Goal: Task Accomplishment & Management: Complete application form

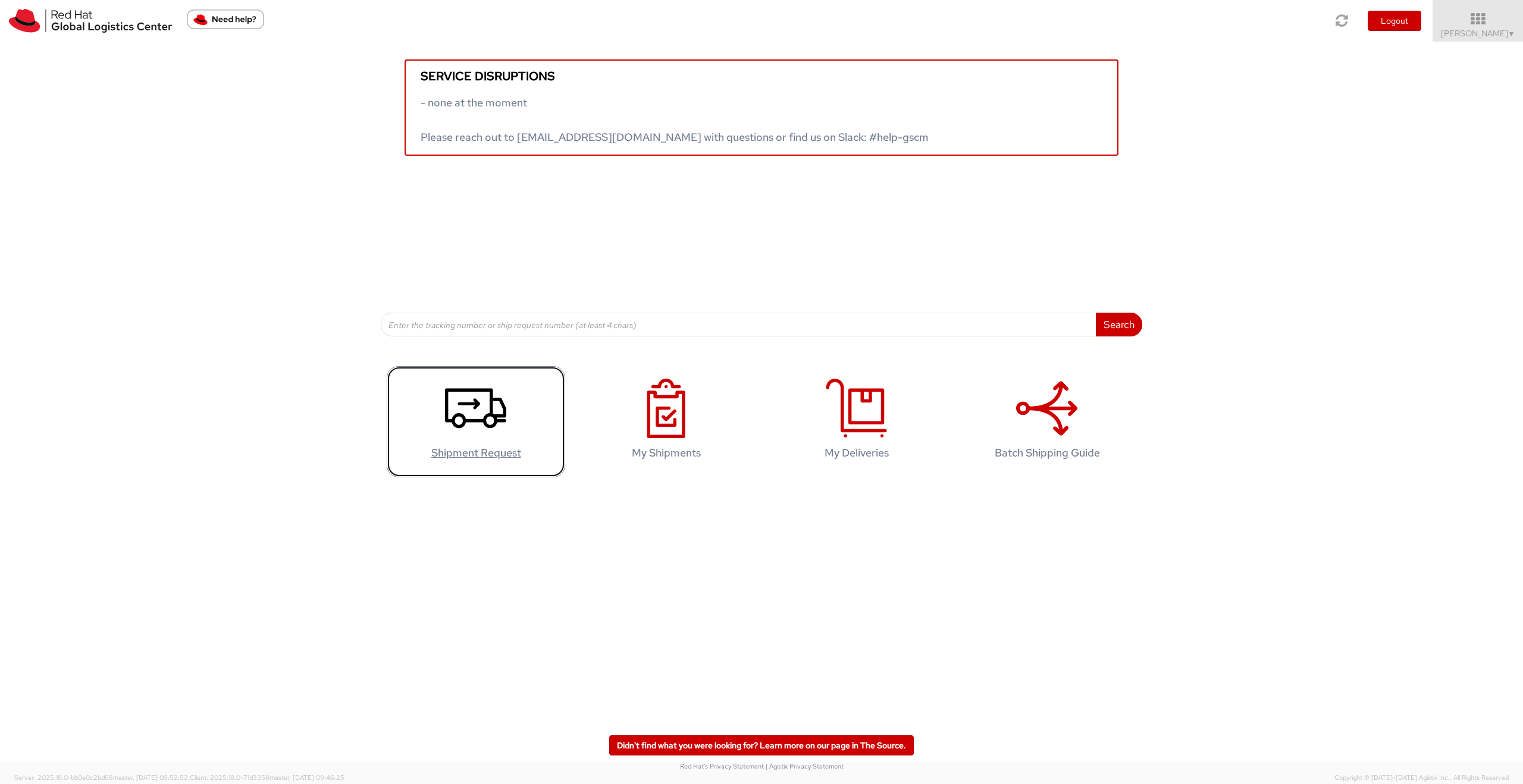
click at [471, 424] on icon at bounding box center [475, 408] width 61 height 59
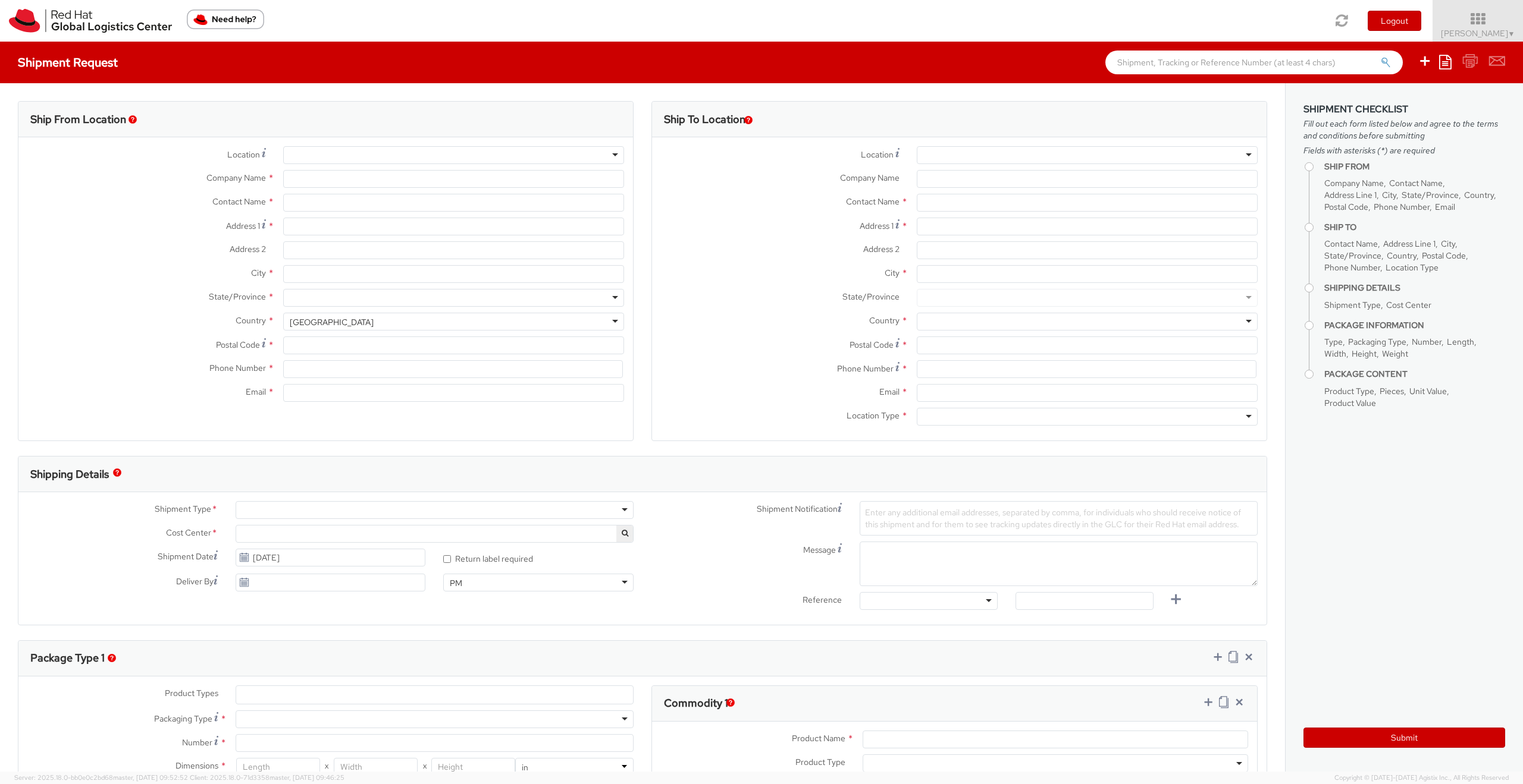
select select "947"
select select
type input "Red Hat, S.L"
type input "[PERSON_NAME]"
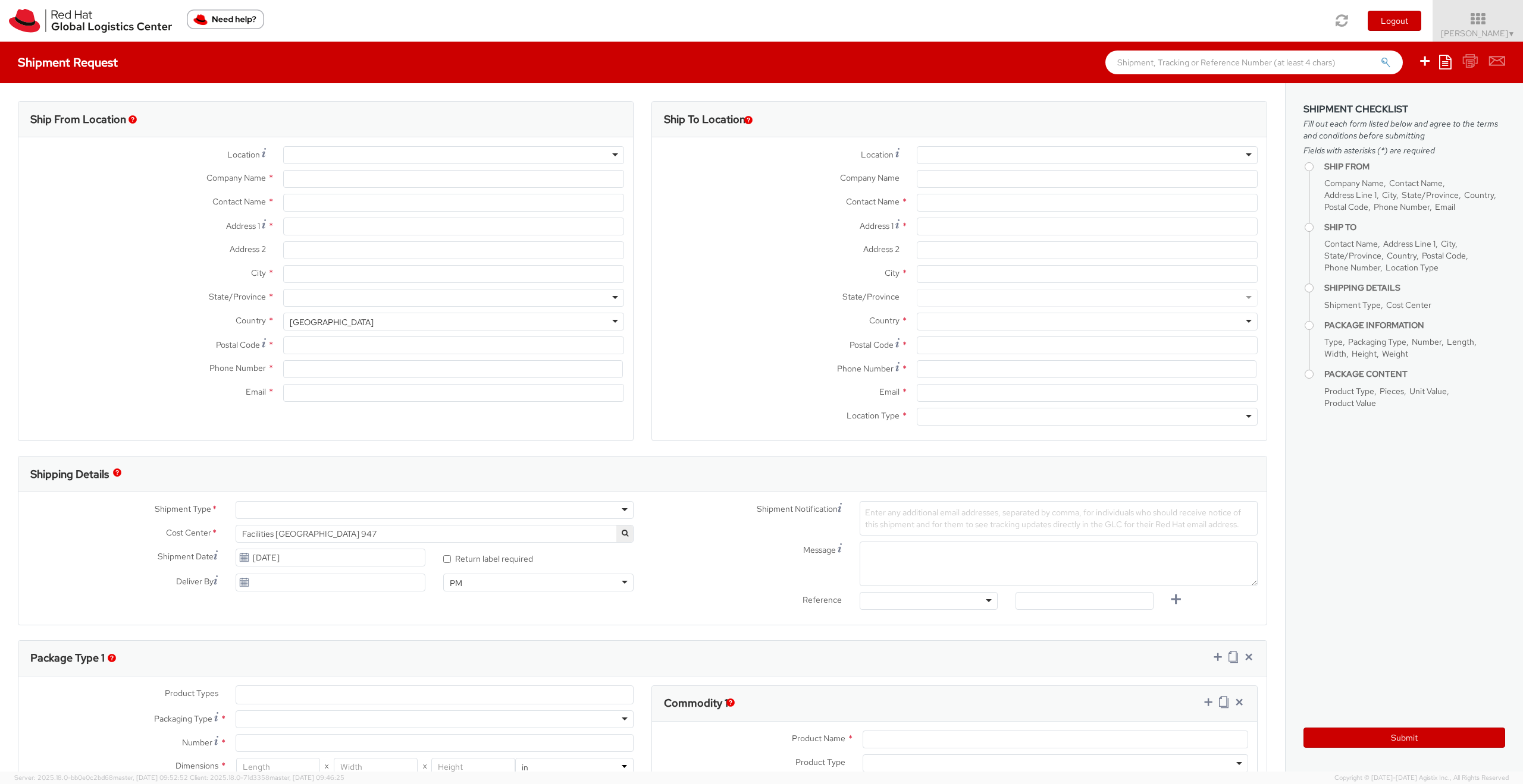
type input "[STREET_ADDRESS][PERSON_NAME]"
type input "3rd Floor"
type input "[GEOGRAPHIC_DATA]"
type input "08021"
type input "34932204205"
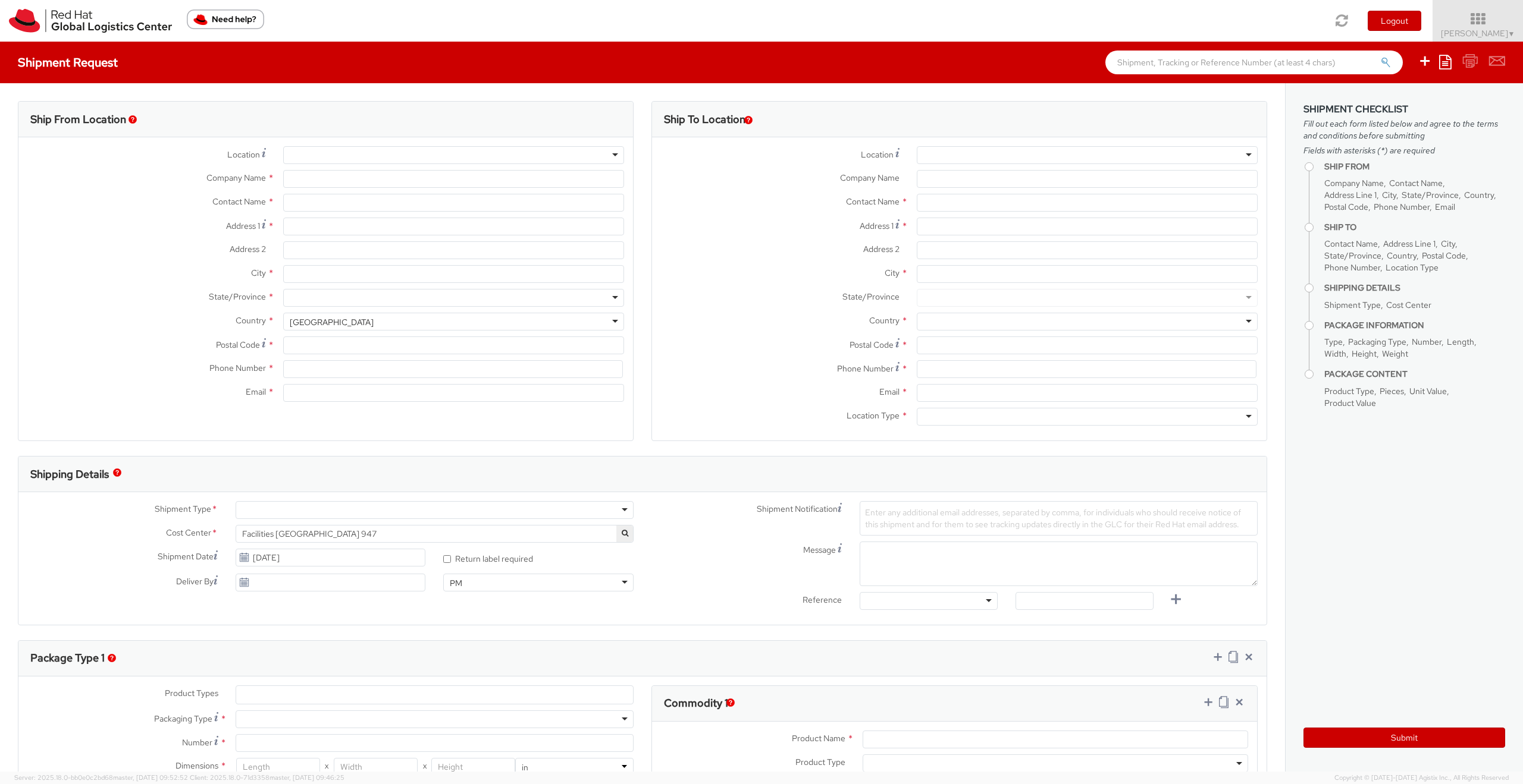
type input "[EMAIL_ADDRESS][DOMAIN_NAME]"
select select "CM"
select select "KGS"
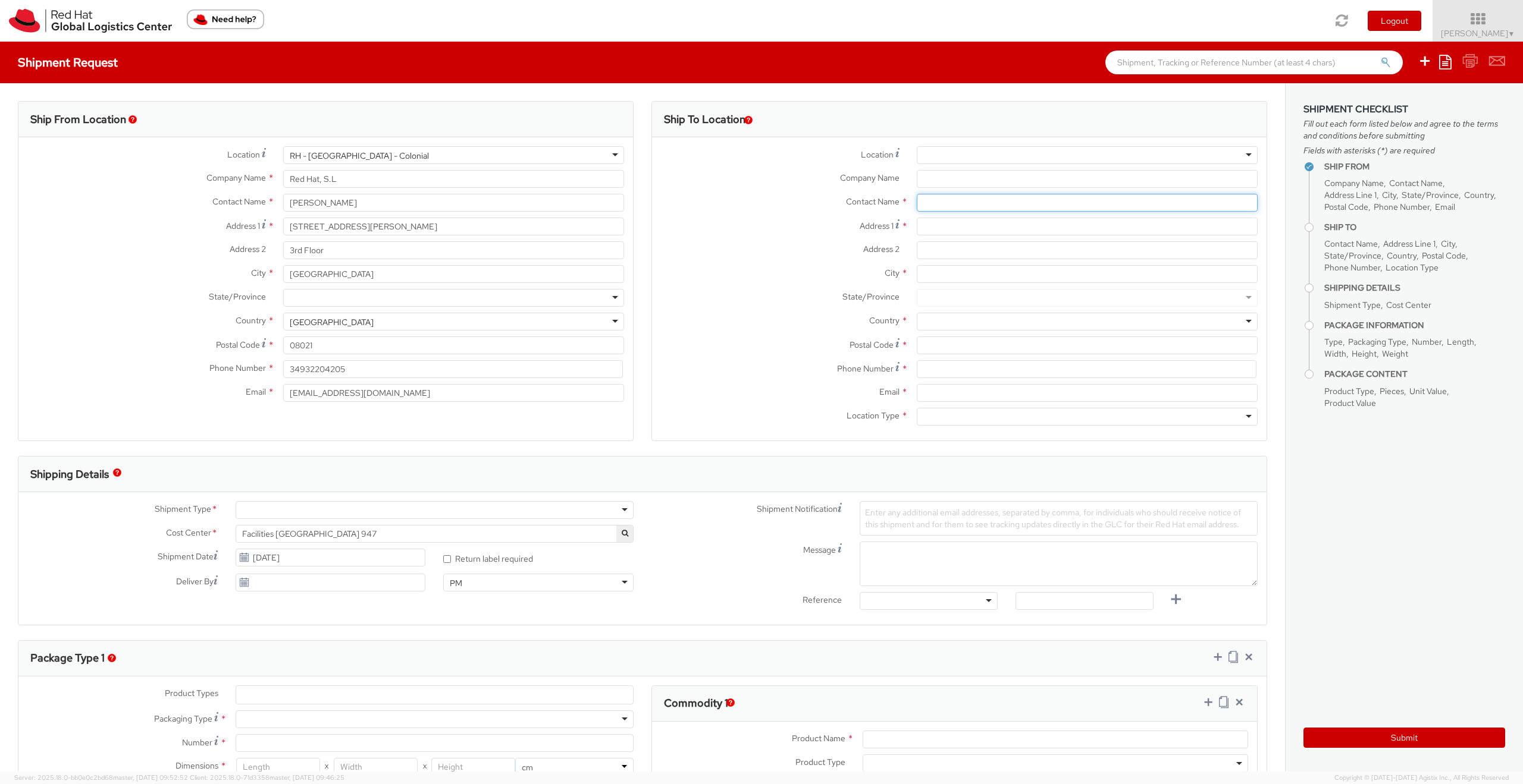
click at [951, 203] on input "text" at bounding box center [1087, 203] width 341 height 18
click at [951, 203] on input "[PERSON_NAME]" at bounding box center [1087, 203] width 341 height 18
type input "[PERSON_NAME]"
click at [953, 231] on div "Red Hat - ( [PERSON_NAME] )" at bounding box center [1087, 225] width 340 height 18
type input "Red Hat"
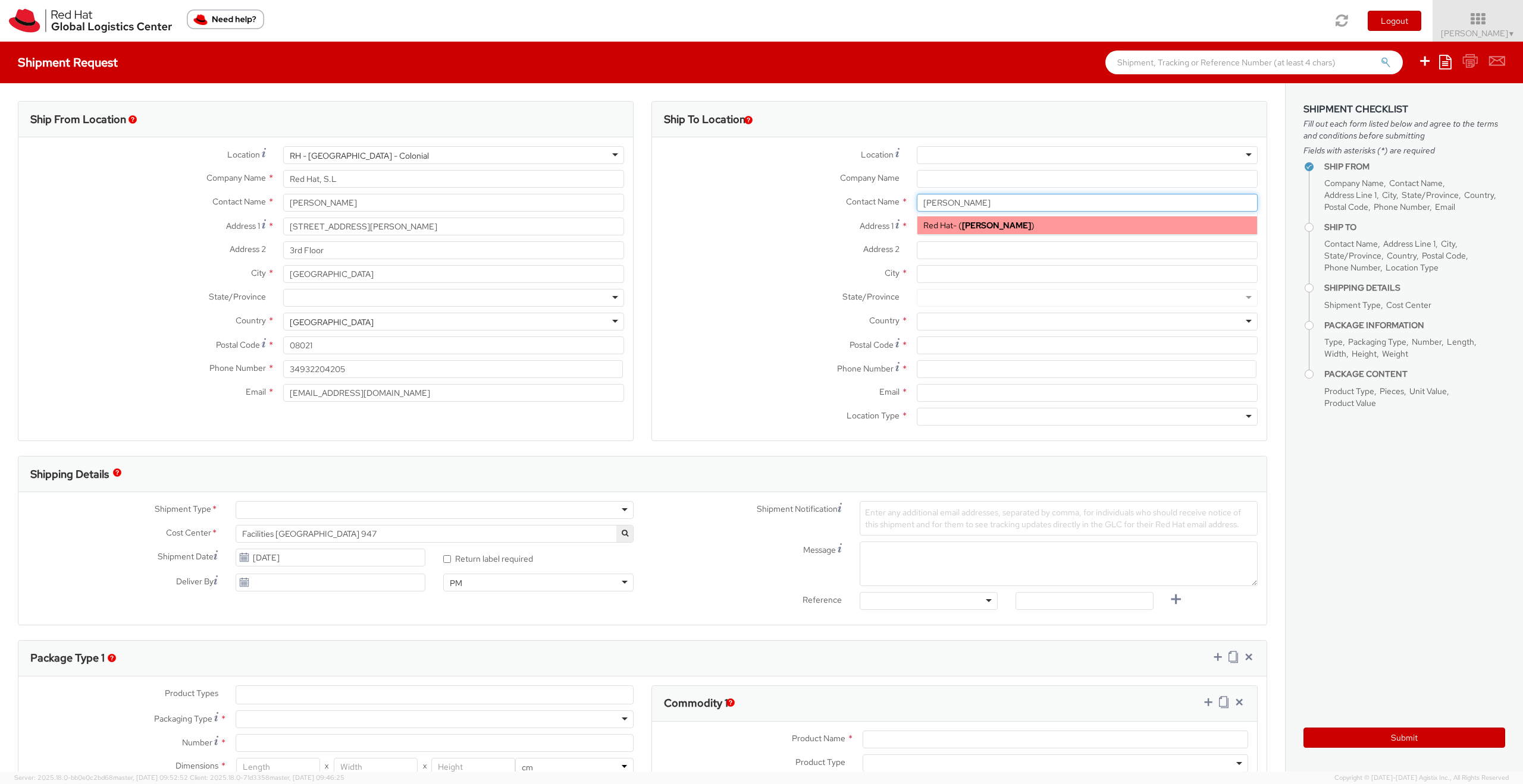
type input "[EMAIL_ADDRESS][DOMAIN_NAME]"
type input "[PERSON_NAME]"
click at [930, 231] on input "Address 1 *" at bounding box center [1087, 227] width 341 height 18
paste input "[PERSON_NAME] Cap-[PERSON_NAME], [STREET_ADDRESS]"
drag, startPoint x: 1080, startPoint y: 226, endPoint x: 1117, endPoint y: 223, distance: 37.1
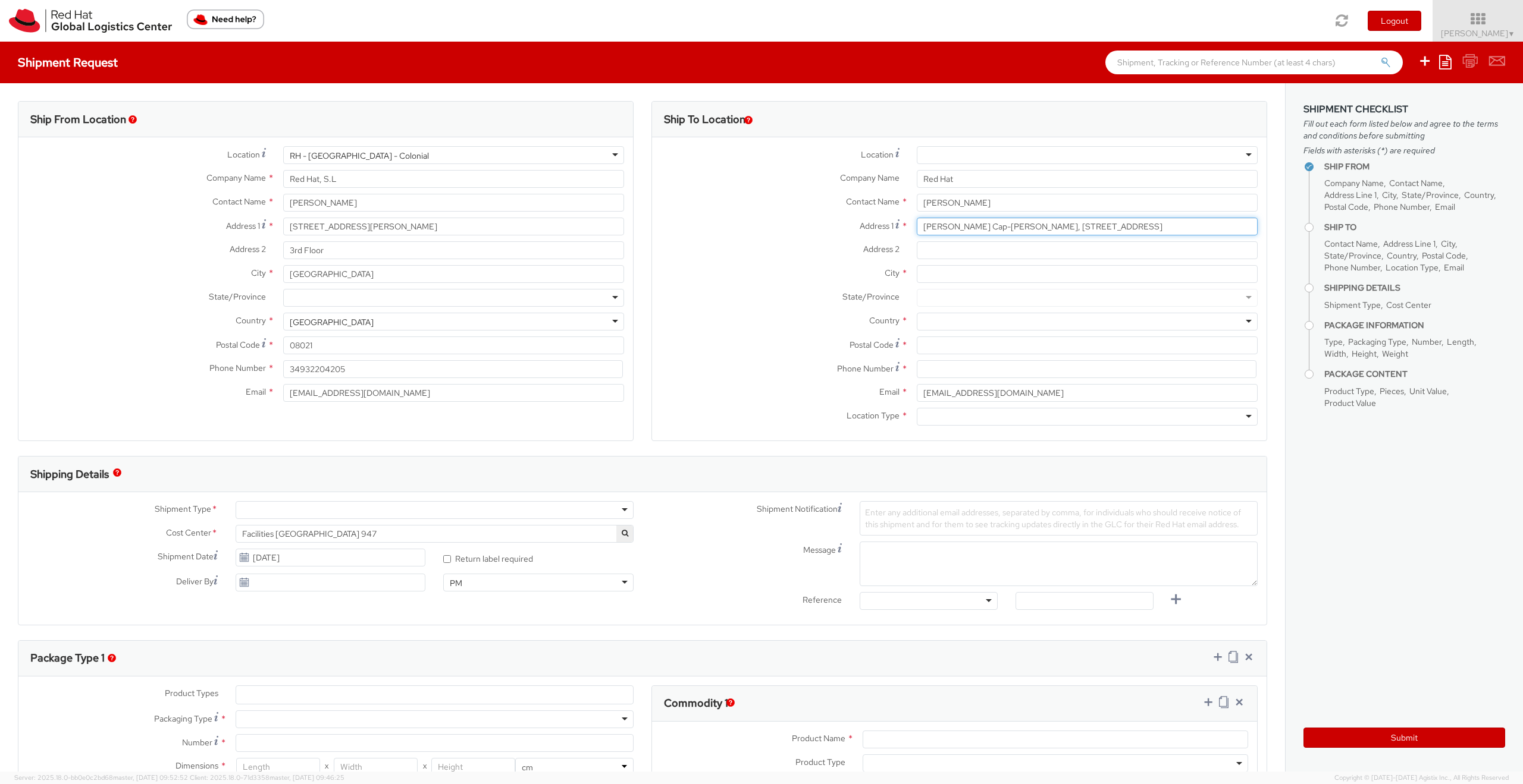
click at [1117, 223] on input "[PERSON_NAME] Cap-[PERSON_NAME], [STREET_ADDRESS]" at bounding box center [1087, 227] width 341 height 18
type input "[PERSON_NAME] Cap-[PERSON_NAME], 11 Villamparo 2A Altea,"
click at [941, 345] on input "Postal Code *" at bounding box center [1087, 346] width 341 height 18
paste input "03590"
type input "03590"
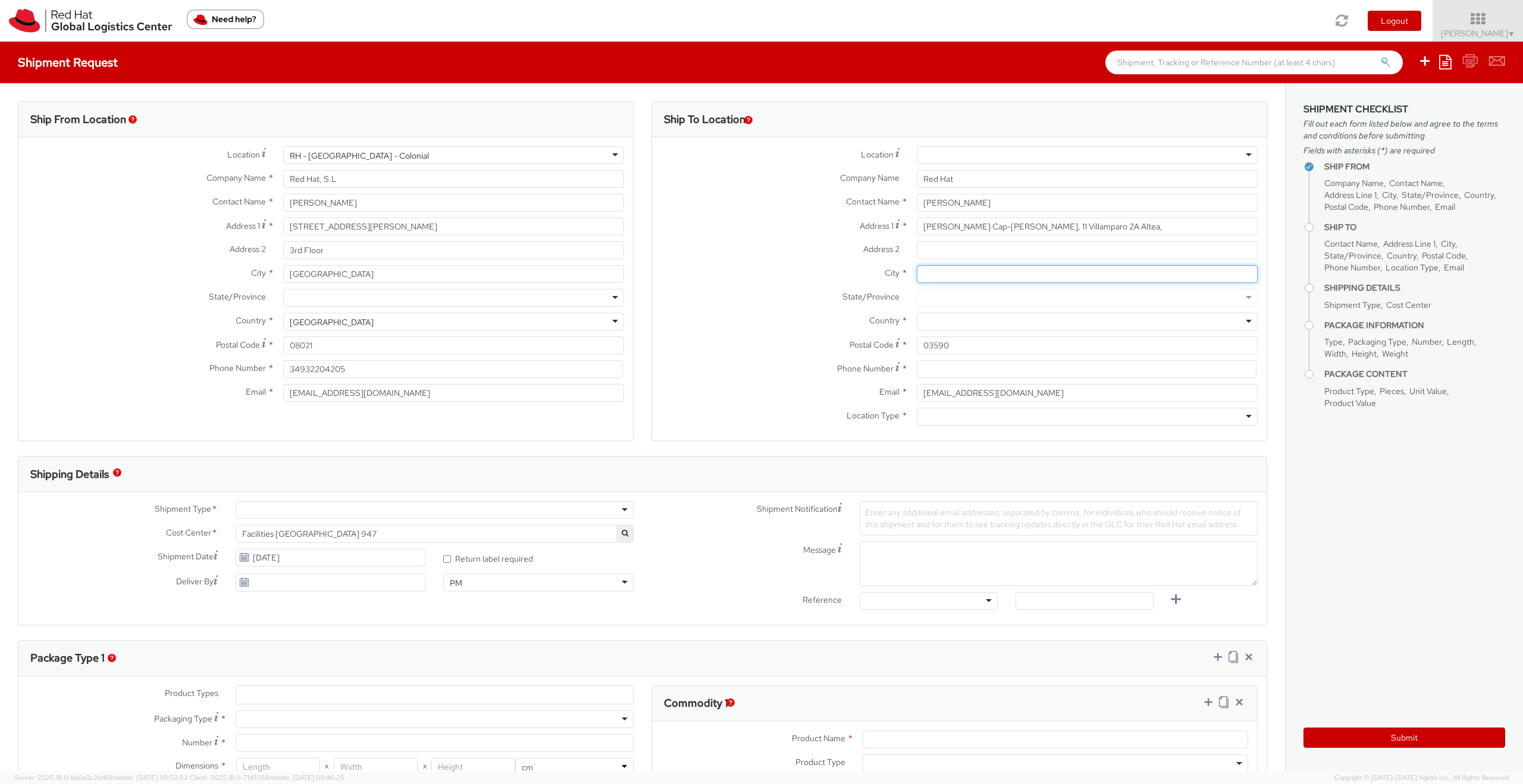
click at [931, 279] on input "City *" at bounding box center [1087, 274] width 341 height 18
type input "Altea"
drag, startPoint x: 1053, startPoint y: 229, endPoint x: 1093, endPoint y: 223, distance: 40.4
click at [1093, 223] on input "[PERSON_NAME] Cap-[PERSON_NAME], 11 Villamparo 2A Altea," at bounding box center [1087, 227] width 341 height 18
drag, startPoint x: 1003, startPoint y: 228, endPoint x: 1061, endPoint y: 226, distance: 58.0
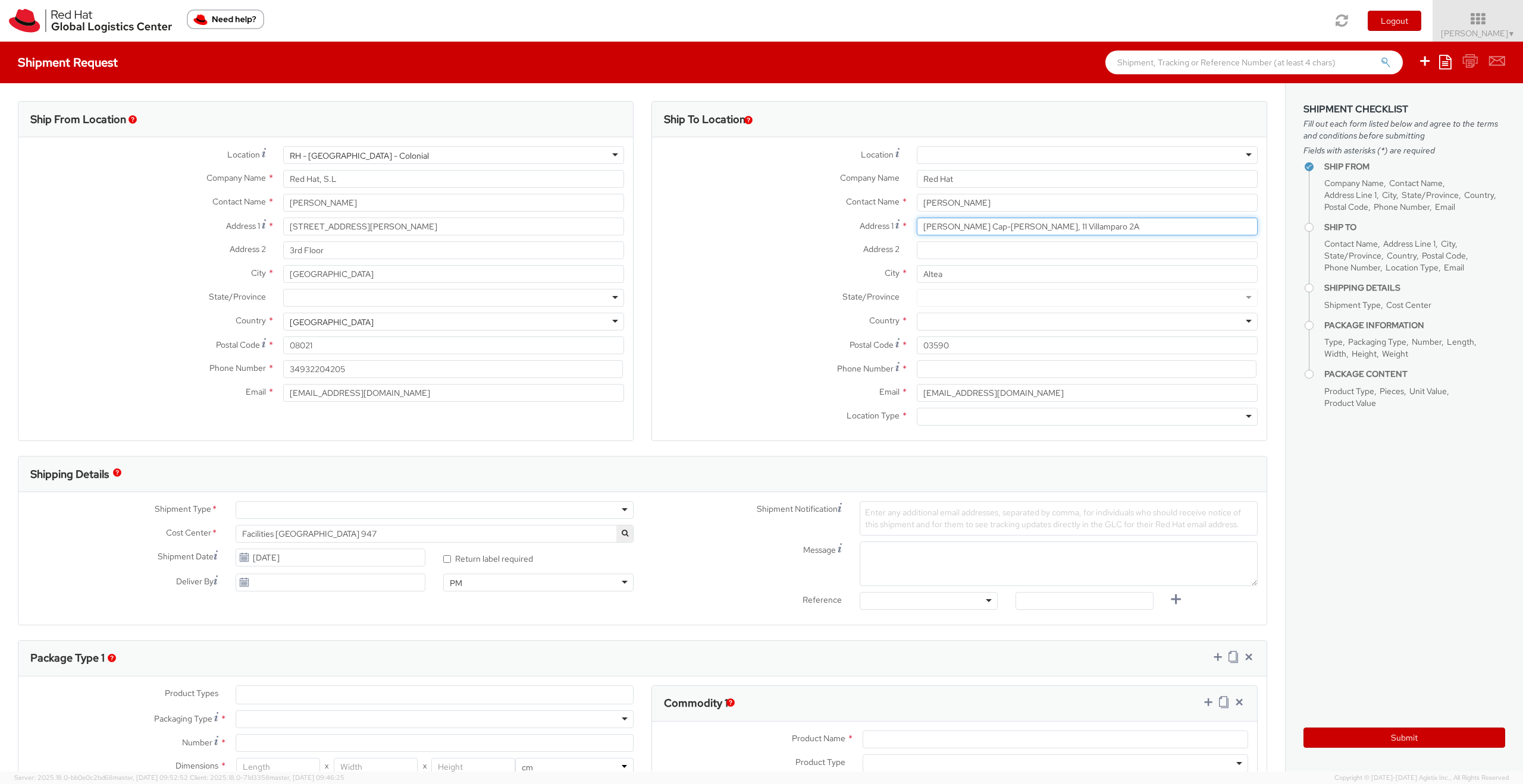
click at [1061, 226] on input "[PERSON_NAME] Cap-[PERSON_NAME], 11 Villamparo 2A" at bounding box center [1087, 227] width 341 height 18
type input "[PERSON_NAME] Cap-[PERSON_NAME], 11"
click at [957, 253] on input "Address 2 *" at bounding box center [1087, 251] width 341 height 18
paste input "Villamparo 2A"
type input "Villamparo 2A"
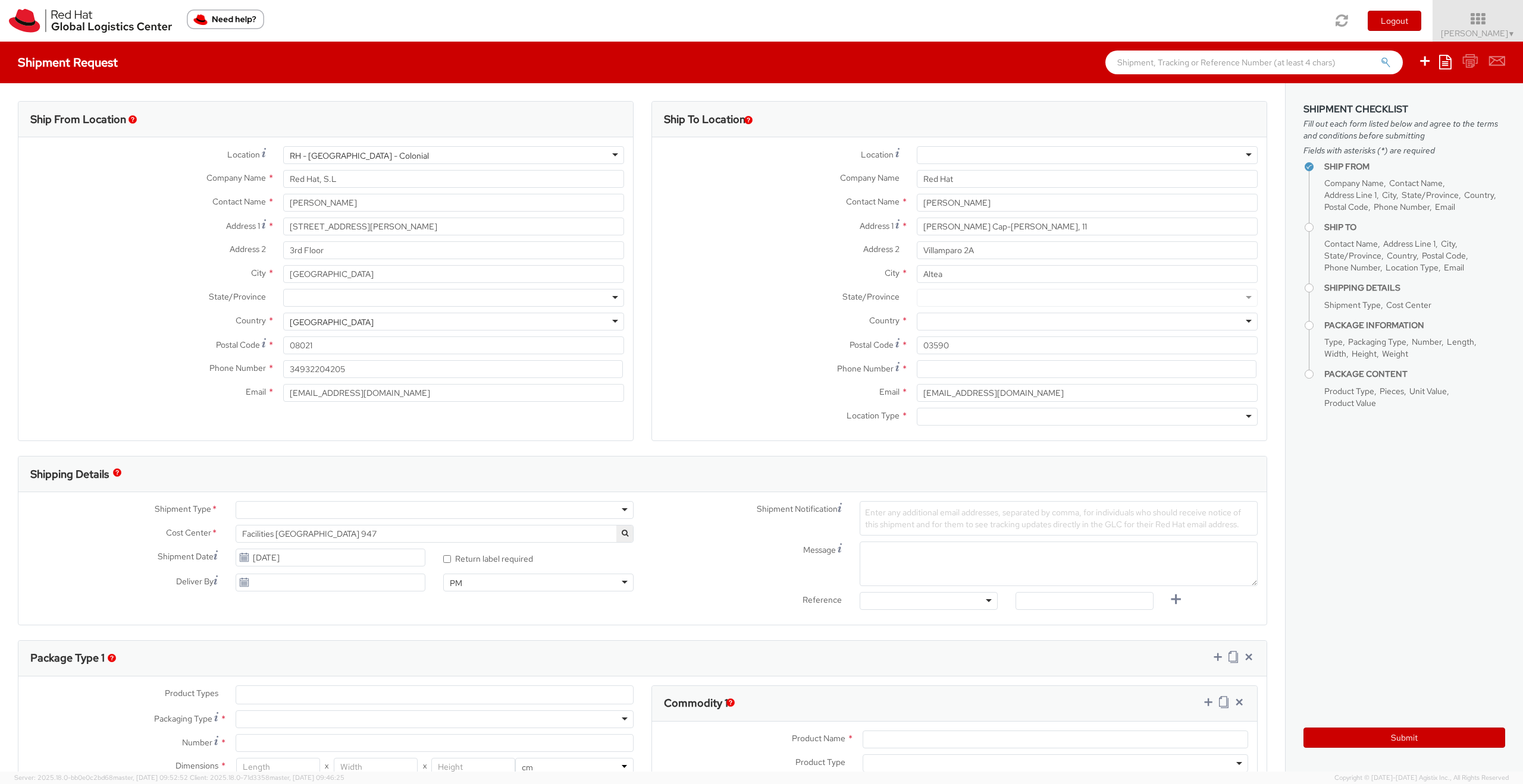
click at [934, 297] on div at bounding box center [1087, 298] width 341 height 18
click at [1242, 294] on div at bounding box center [1087, 298] width 341 height 18
click at [1234, 297] on div at bounding box center [1087, 298] width 341 height 18
click at [938, 323] on div at bounding box center [1087, 322] width 341 height 18
type input "spa"
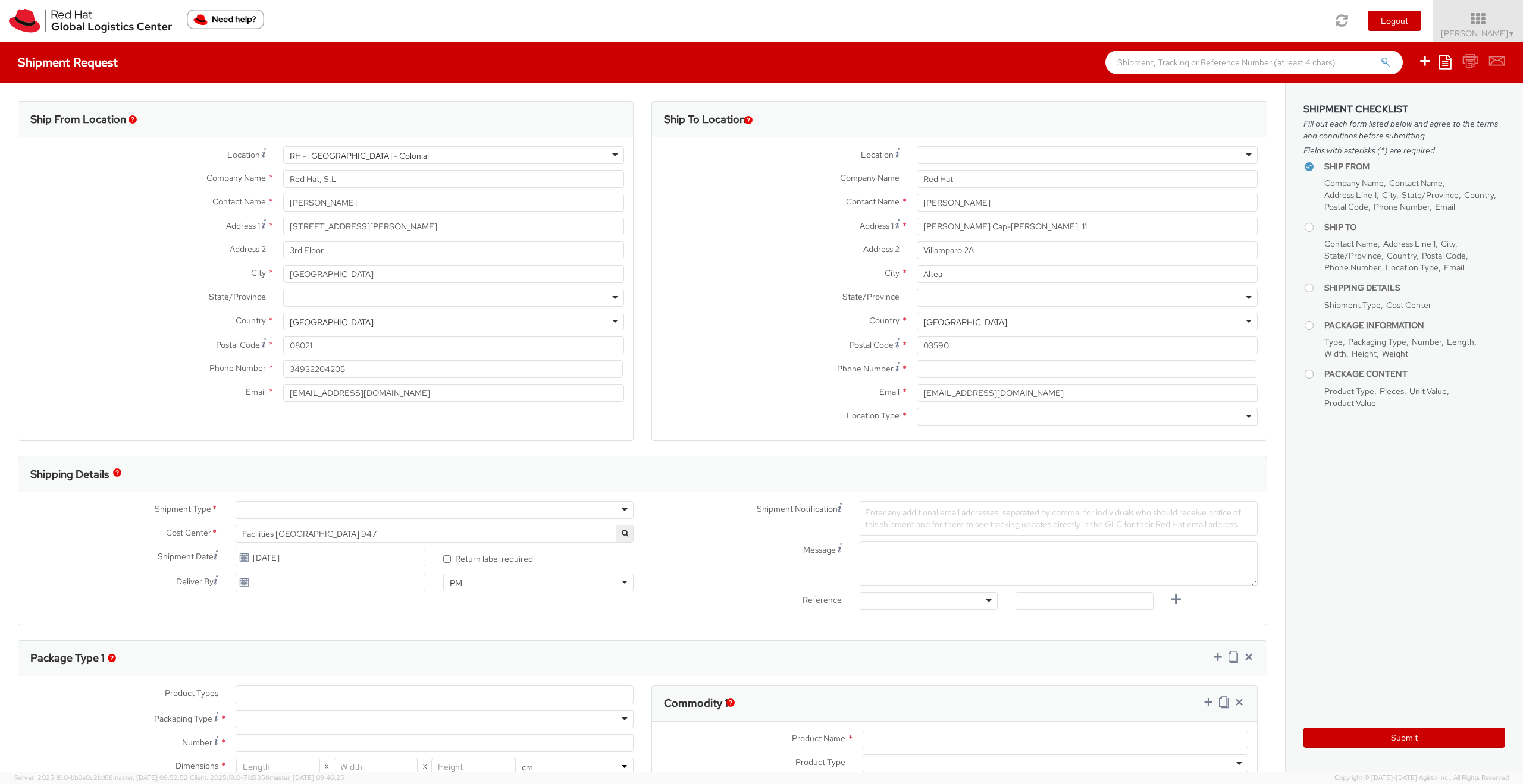
click at [947, 299] on div at bounding box center [1087, 298] width 341 height 18
click at [924, 372] on input at bounding box center [1087, 370] width 340 height 18
paste input "[PHONE_NUMBER]"
type input "[PHONE_NUMBER]"
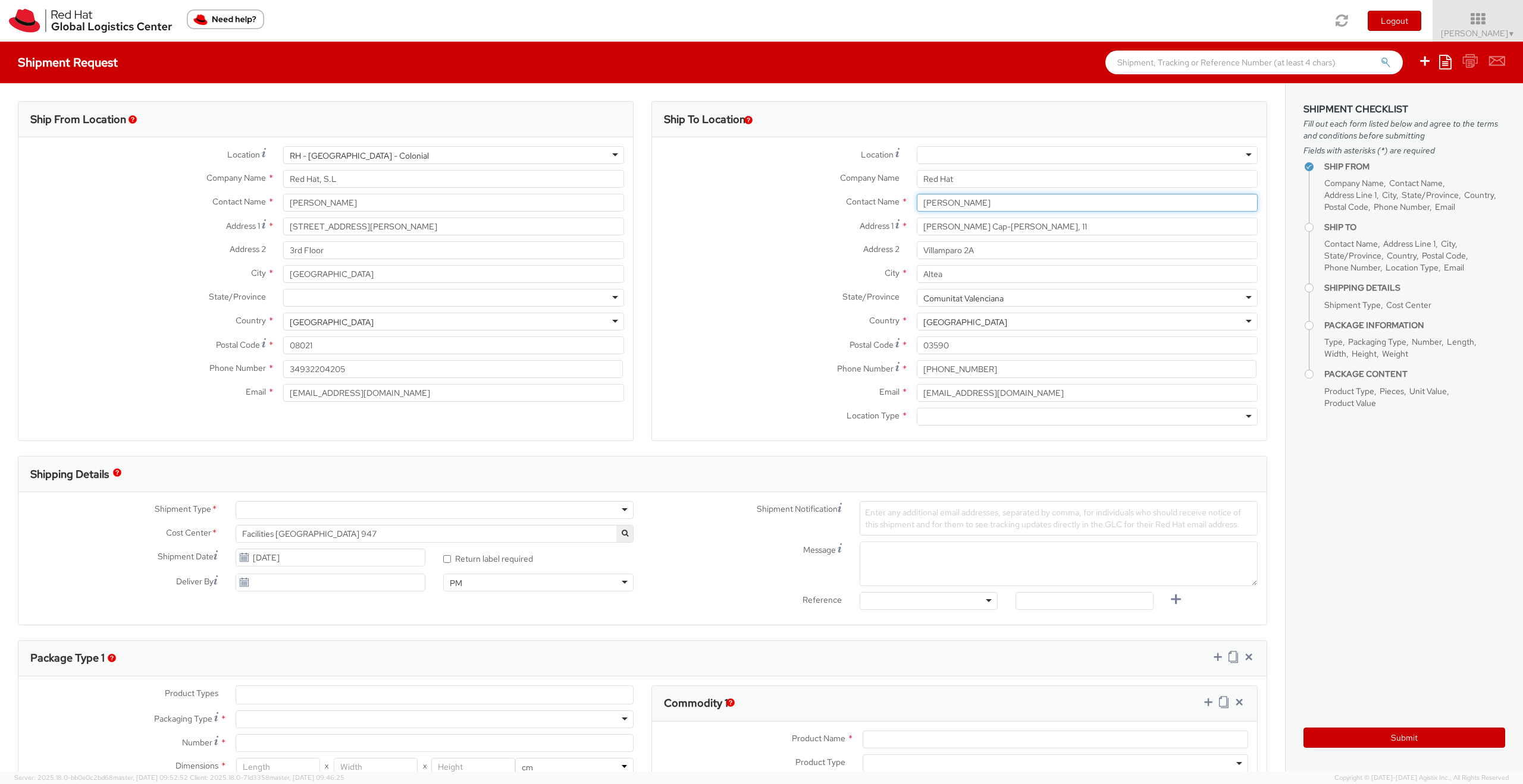
drag, startPoint x: 924, startPoint y: 199, endPoint x: 990, endPoint y: 199, distance: 66.0
click at [990, 199] on input "[PERSON_NAME]" at bounding box center [1087, 203] width 341 height 18
type input "[PERSON_NAME]"
click at [976, 157] on div at bounding box center [1087, 155] width 341 height 18
click at [780, 158] on label "Location *" at bounding box center [781, 154] width 256 height 16
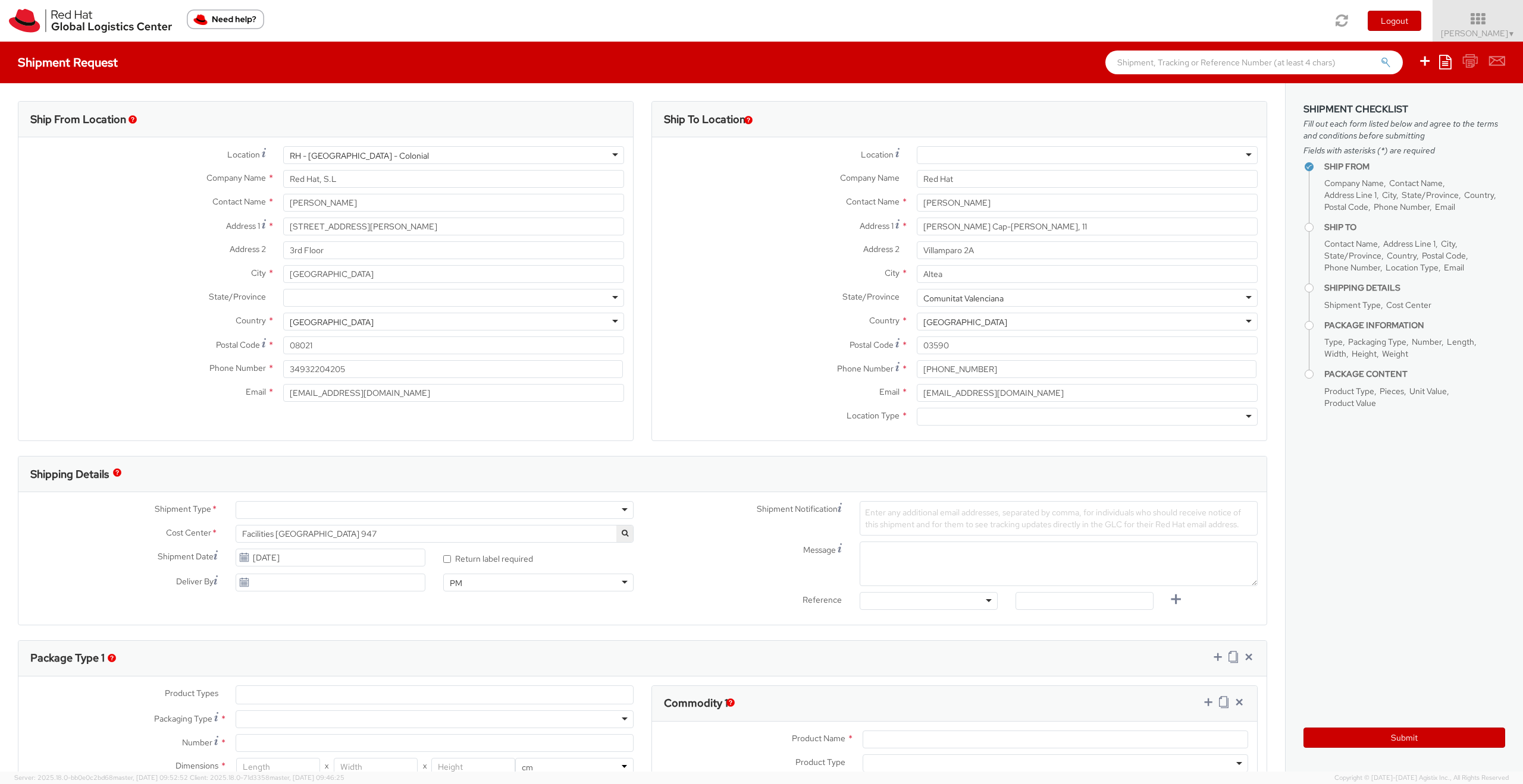
click at [947, 413] on div at bounding box center [1087, 417] width 341 height 18
click at [926, 397] on input "[EMAIL_ADDRESS][DOMAIN_NAME]" at bounding box center [1087, 393] width 341 height 18
type input "[EMAIL_ADDRESS][DOMAIN_NAME]"
click at [322, 511] on div at bounding box center [434, 511] width 398 height 18
click at [295, 538] on agx-select2 "Facilities [GEOGRAPHIC_DATA] 947 Facilities [GEOGRAPHIC_DATA] 947 Searching…" at bounding box center [434, 533] width 398 height 11
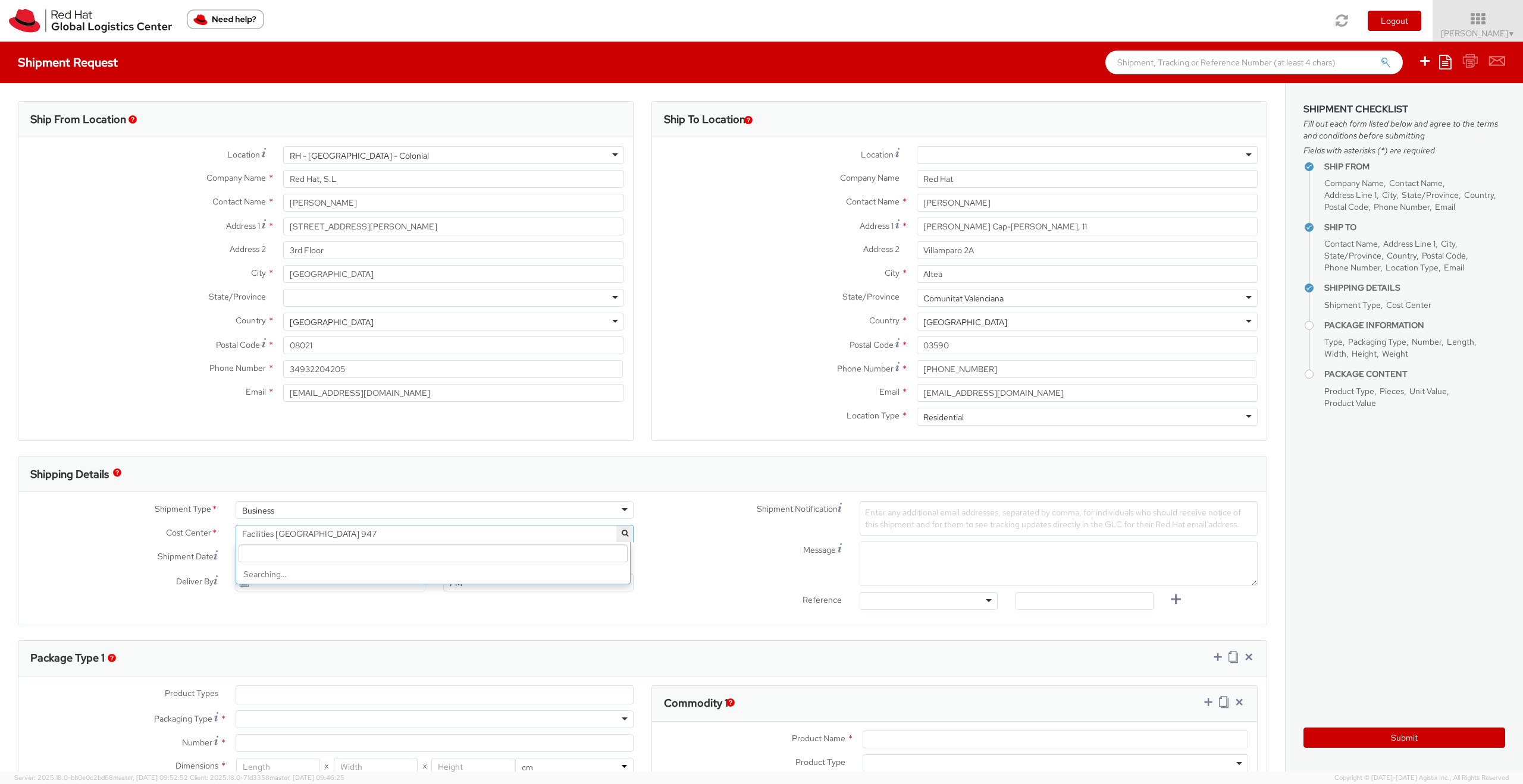
click at [288, 555] on input "search" at bounding box center [433, 554] width 389 height 18
type input "881"
select select "881"
click at [239, 587] on icon at bounding box center [244, 582] width 10 height 9
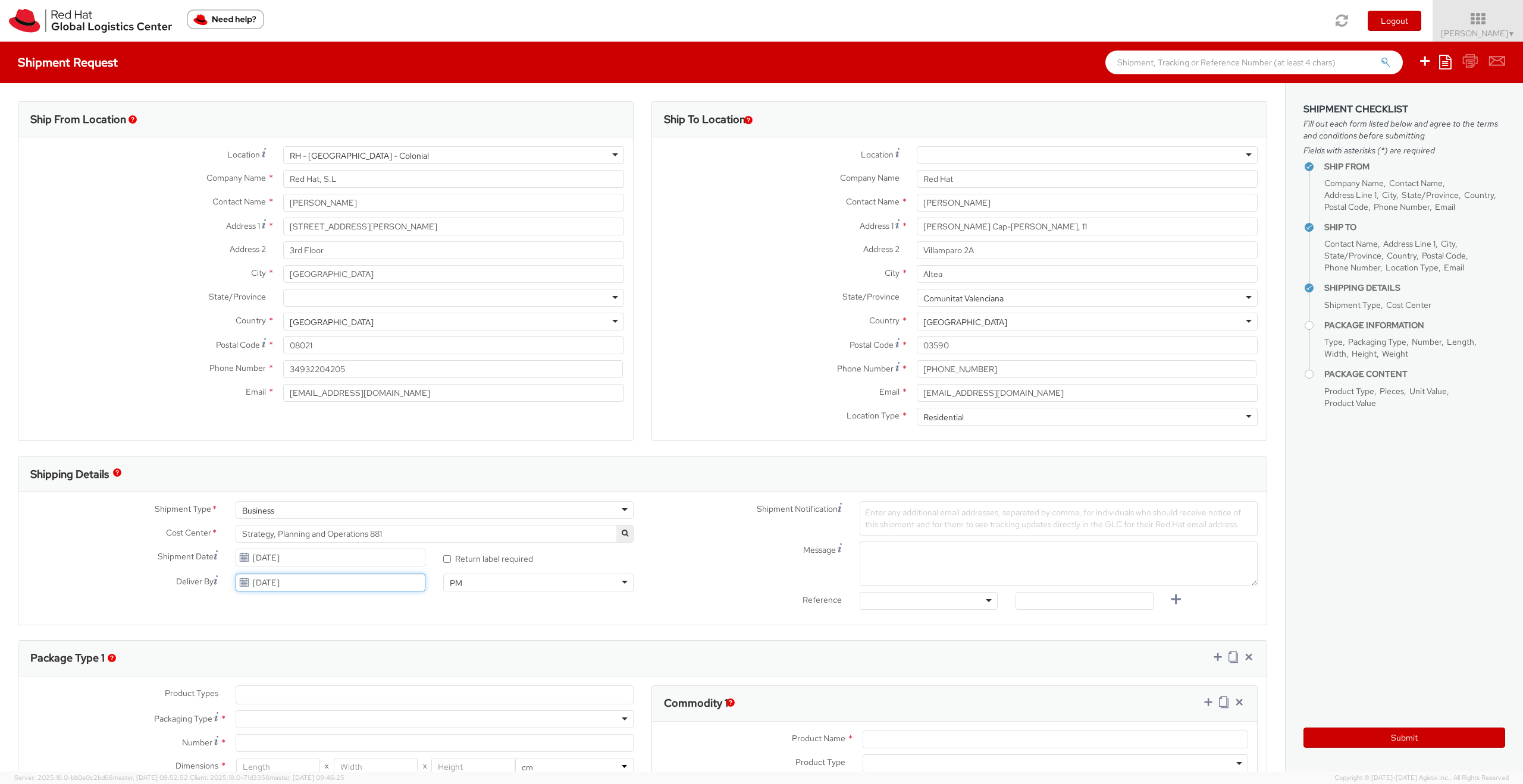
click at [248, 581] on input "[DATE]" at bounding box center [330, 583] width 190 height 18
click at [331, 488] on td "11" at bounding box center [339, 490] width 22 height 18
type input "[DATE]"
click at [620, 578] on div "PM" at bounding box center [538, 583] width 190 height 18
click at [274, 603] on div at bounding box center [434, 607] width 398 height 18
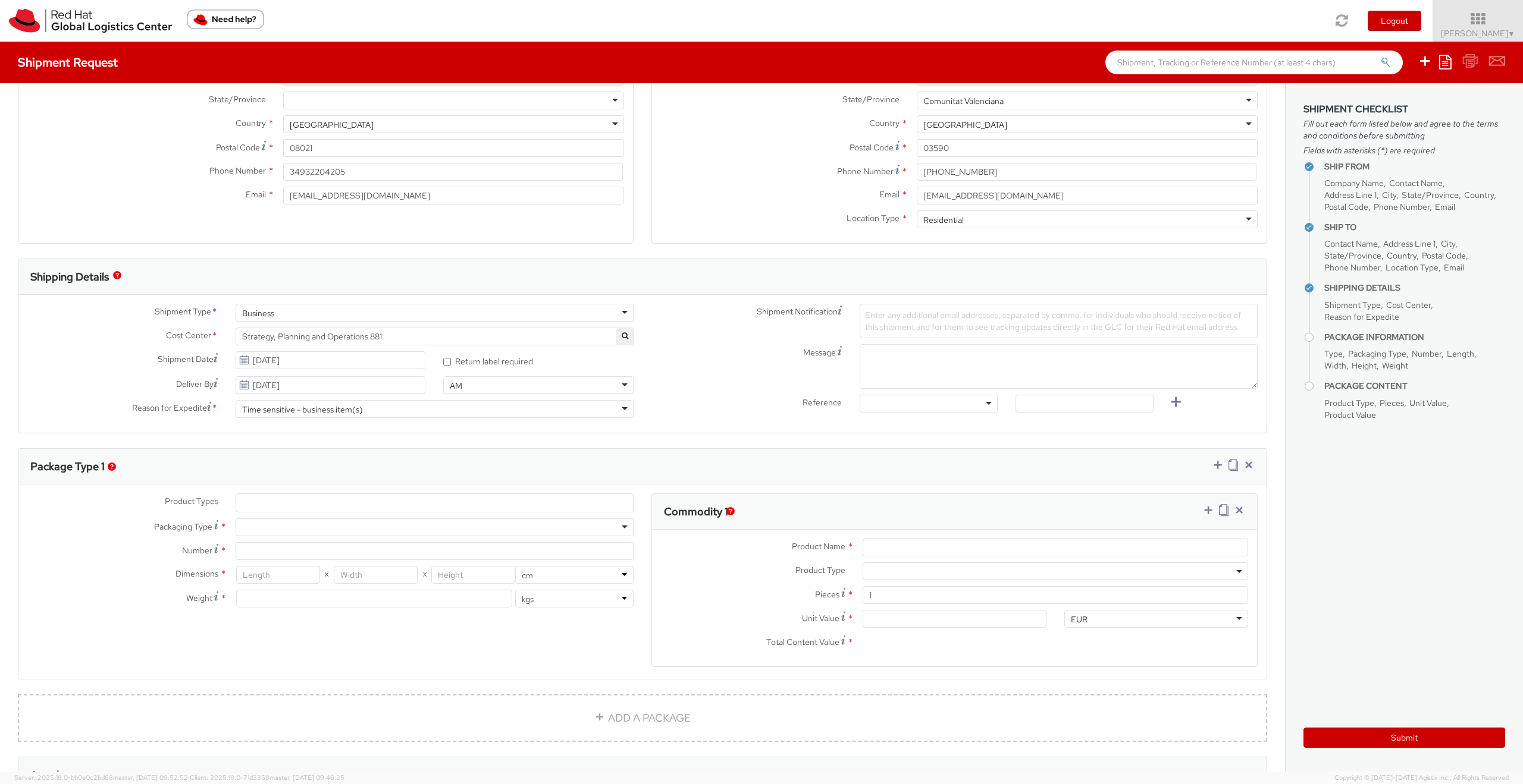
scroll to position [322, 0]
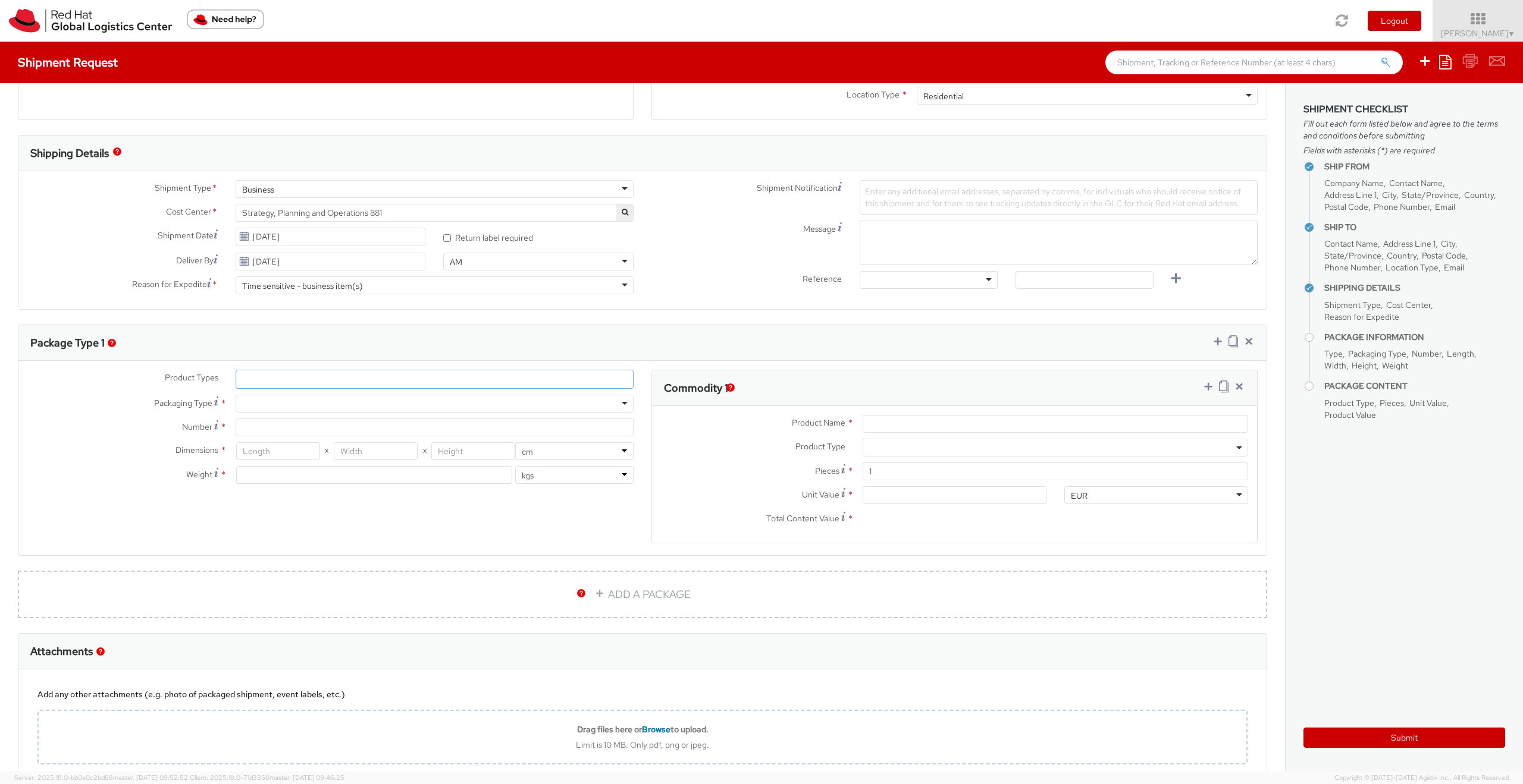
click at [253, 376] on li at bounding box center [245, 380] width 18 height 18
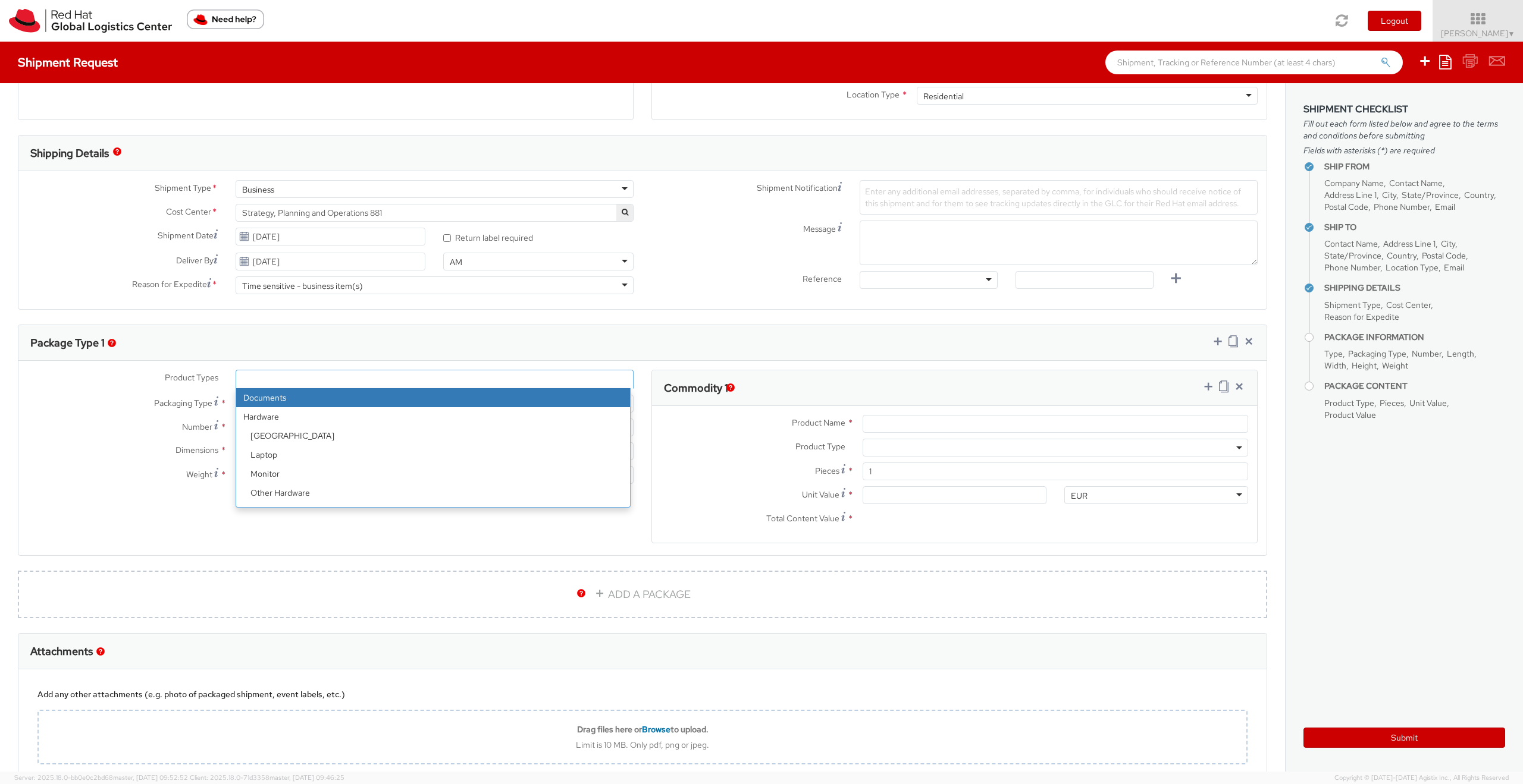
select select "DOCUMENT"
type input "Documents"
select select "DOCUMENT"
type input "1.00"
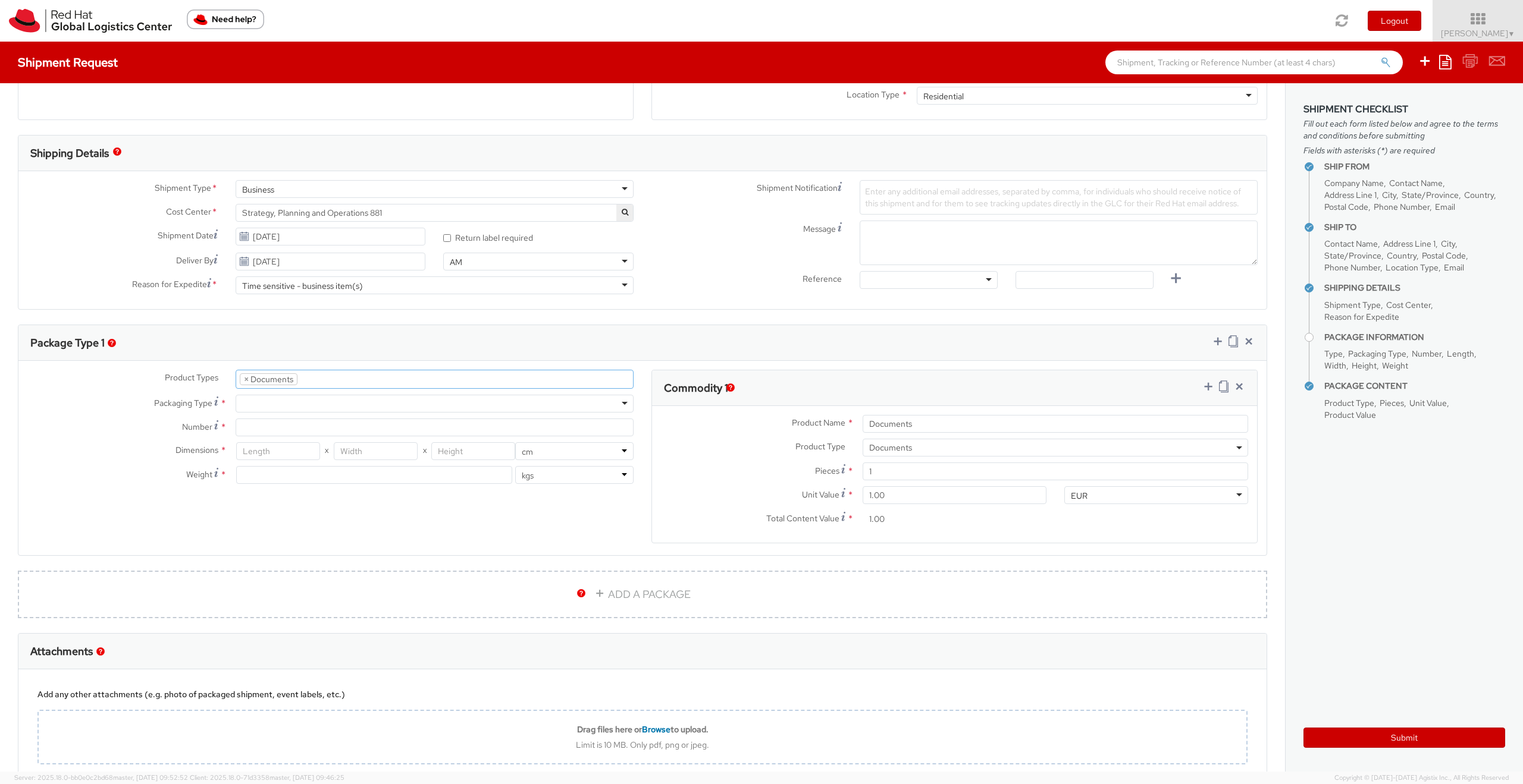
click at [253, 408] on div at bounding box center [434, 404] width 398 height 18
type input "1"
type input "24.13"
type input "31.75"
type input "0.64"
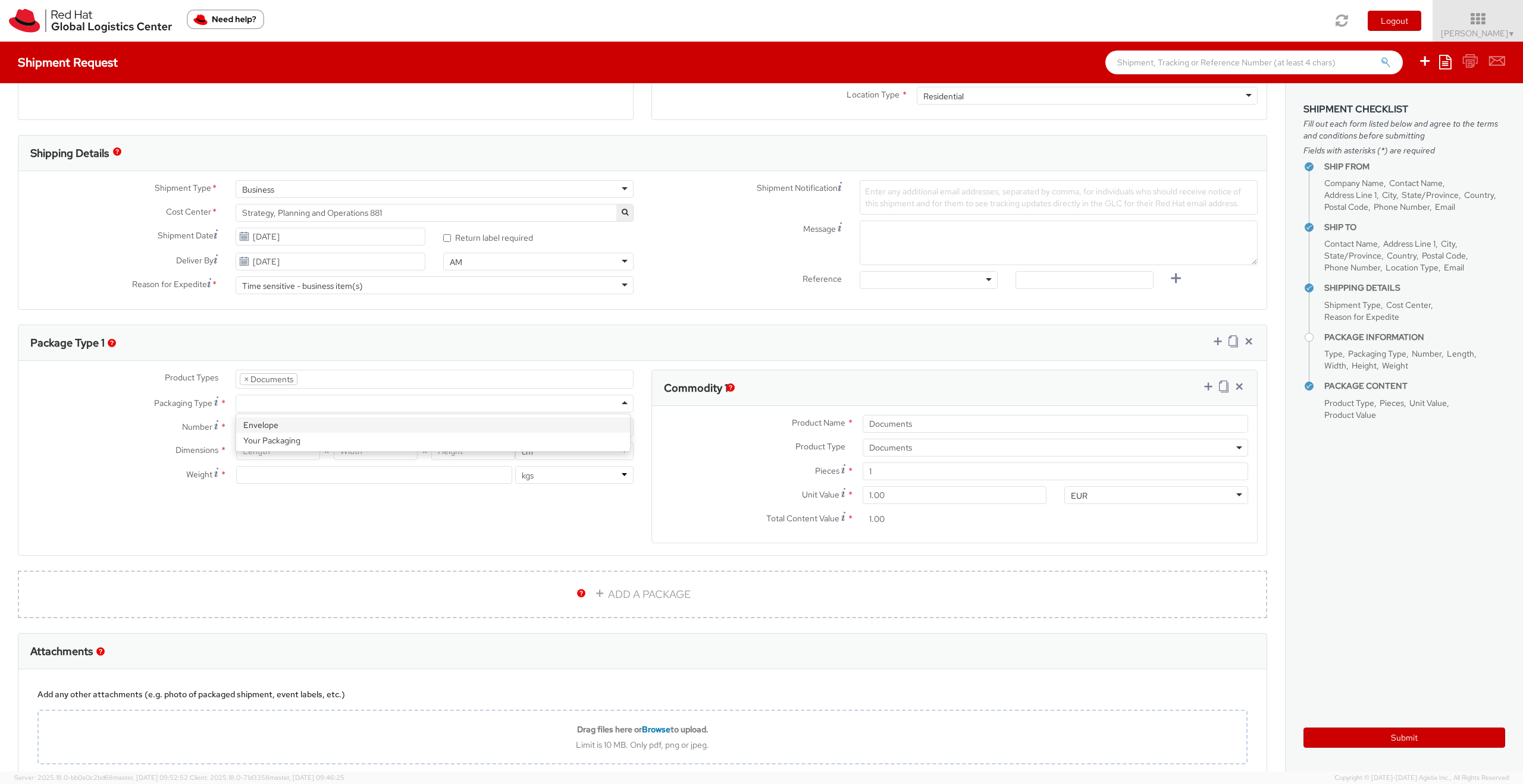
type input "0.5"
click at [1415, 738] on button "Submit" at bounding box center [1404, 738] width 202 height 20
